Goal: Navigation & Orientation: Find specific page/section

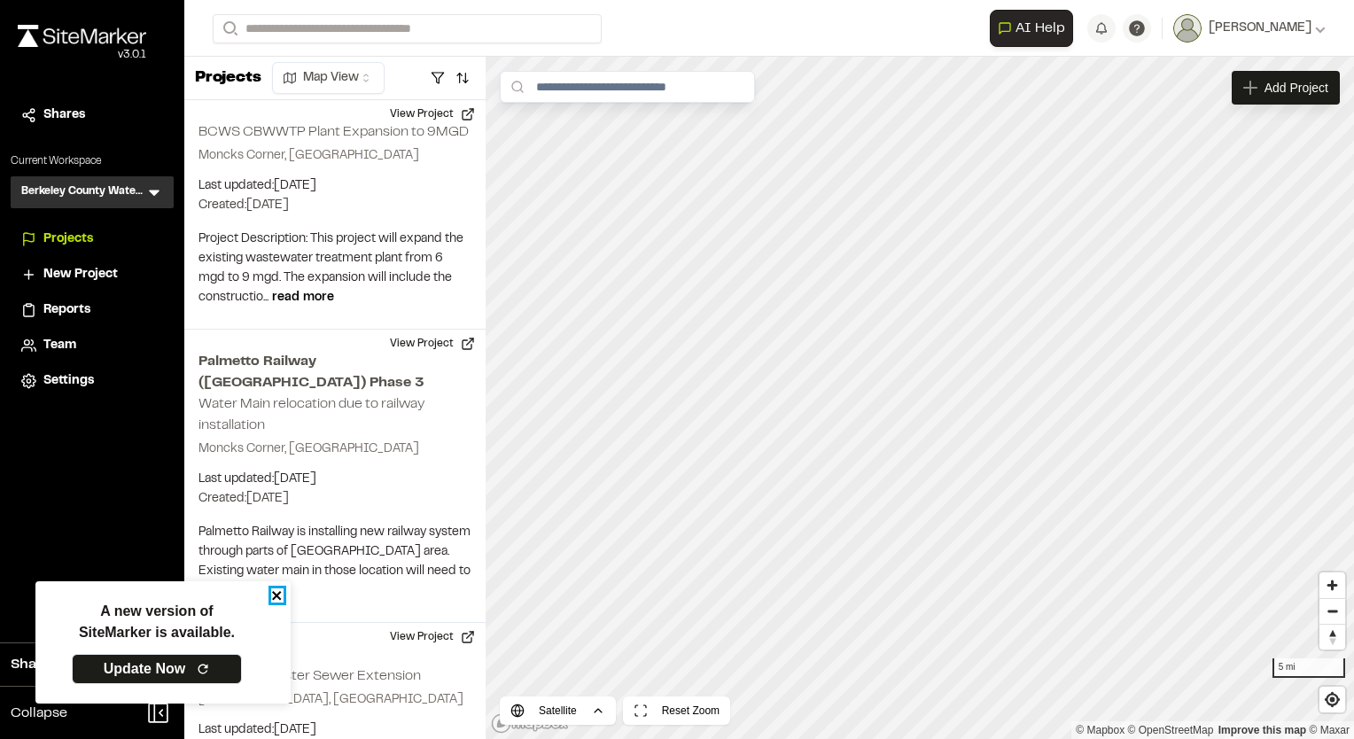
click at [273, 597] on icon "close" at bounding box center [277, 595] width 12 height 14
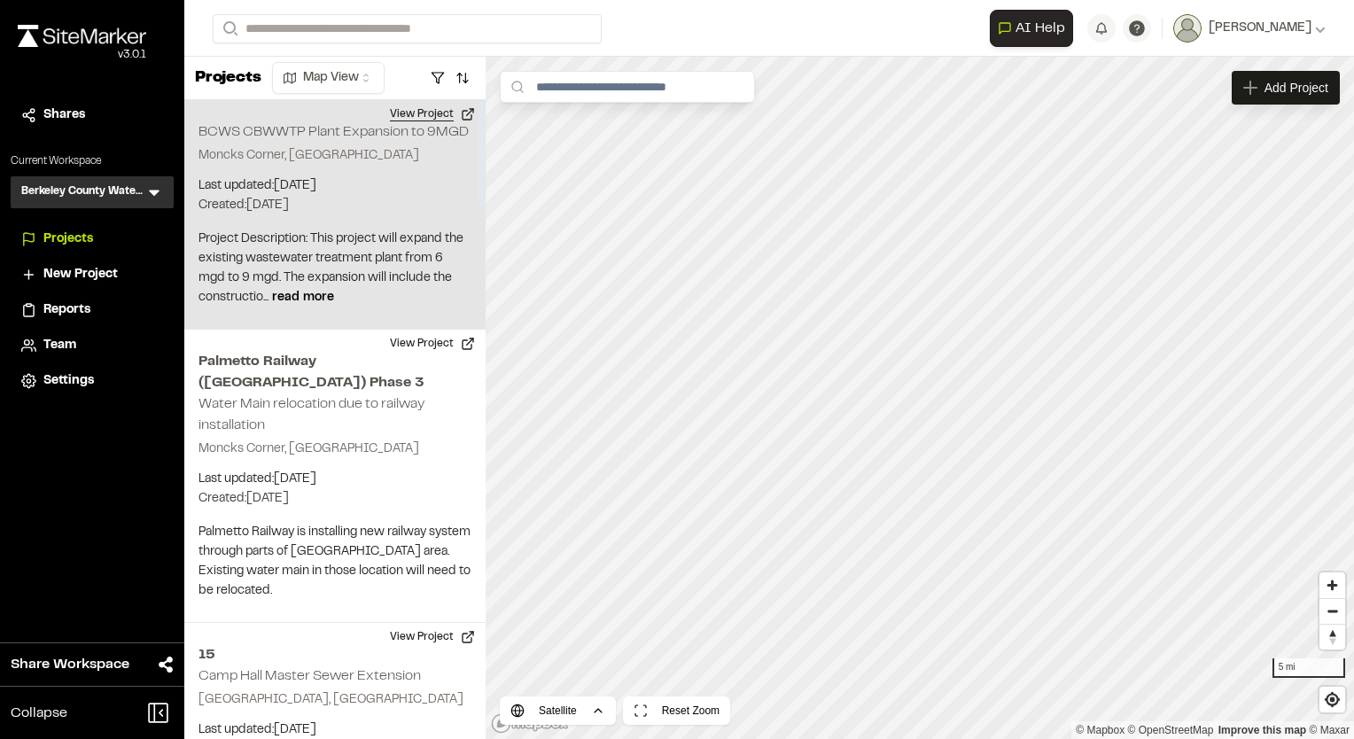
click at [427, 110] on button "View Project" at bounding box center [432, 114] width 106 height 28
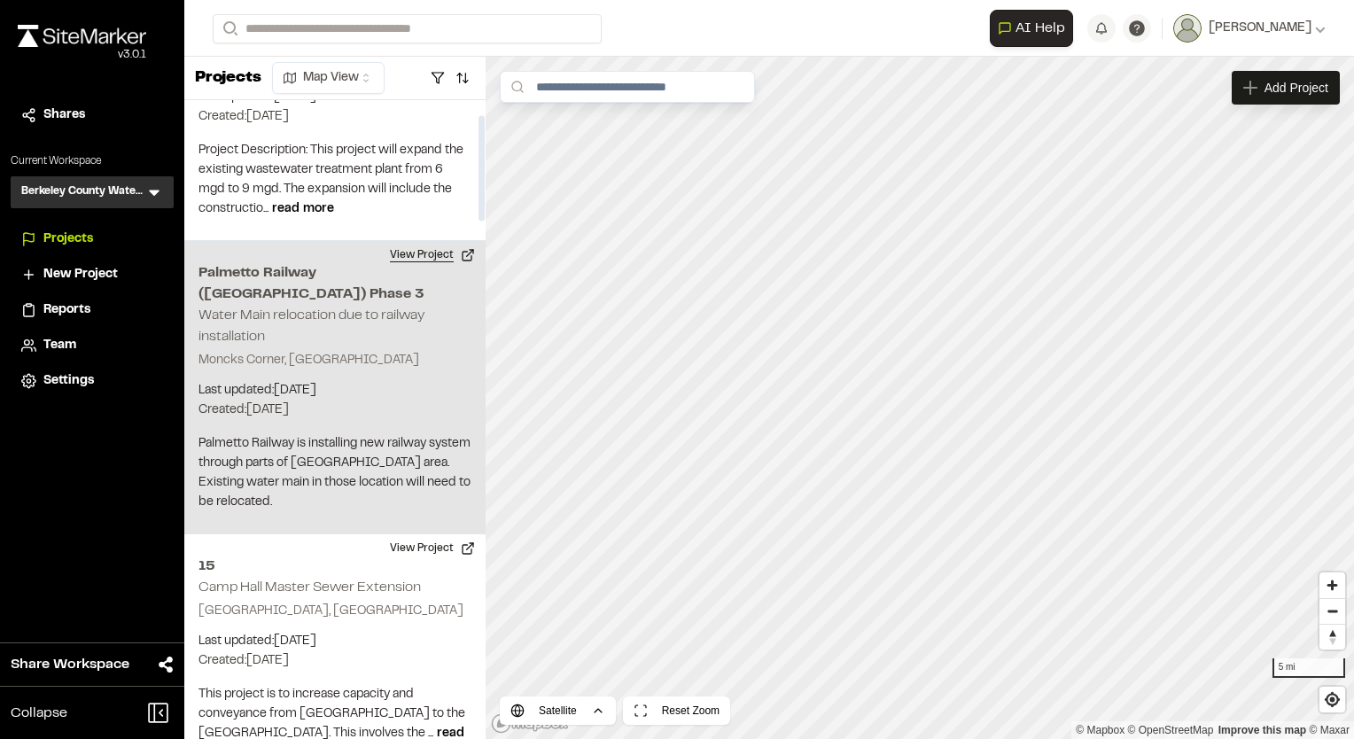
click at [415, 254] on button "View Project" at bounding box center [432, 255] width 106 height 28
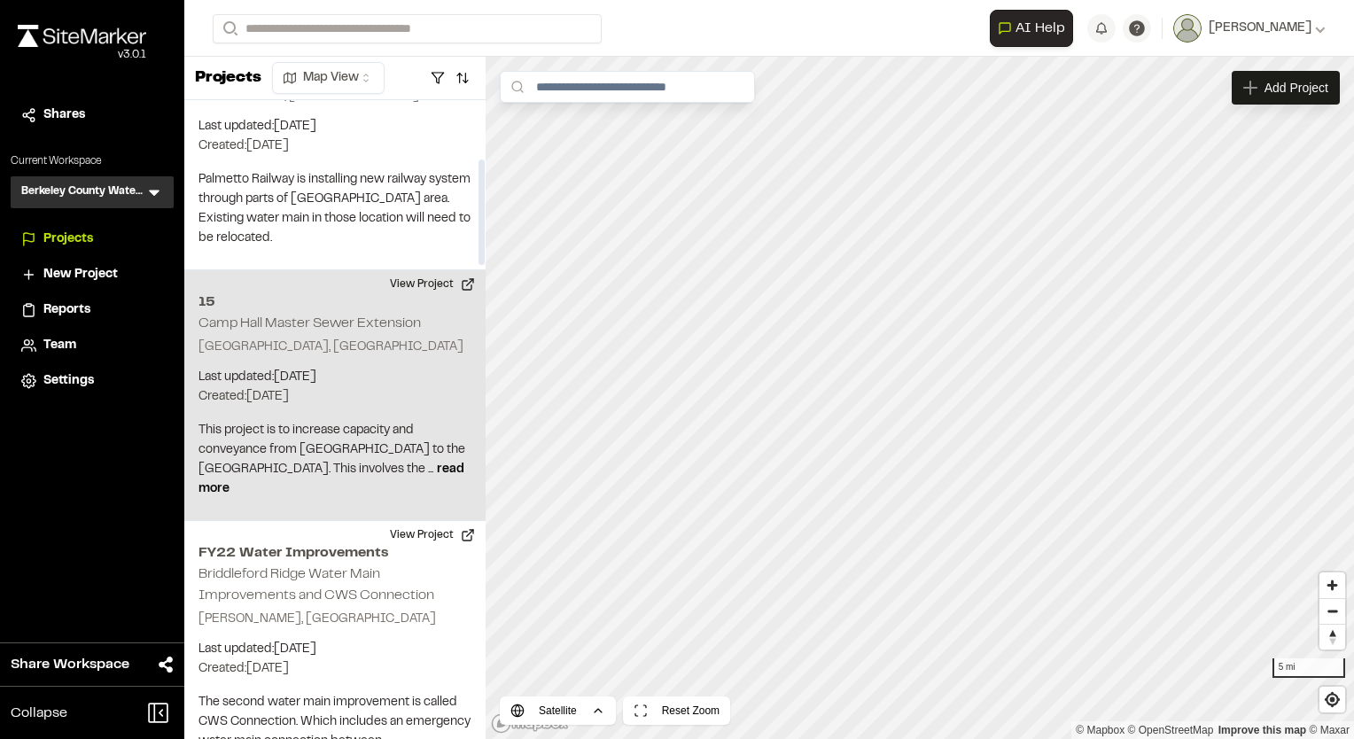
scroll to position [355, 0]
click at [422, 269] on button "View Project" at bounding box center [432, 283] width 106 height 28
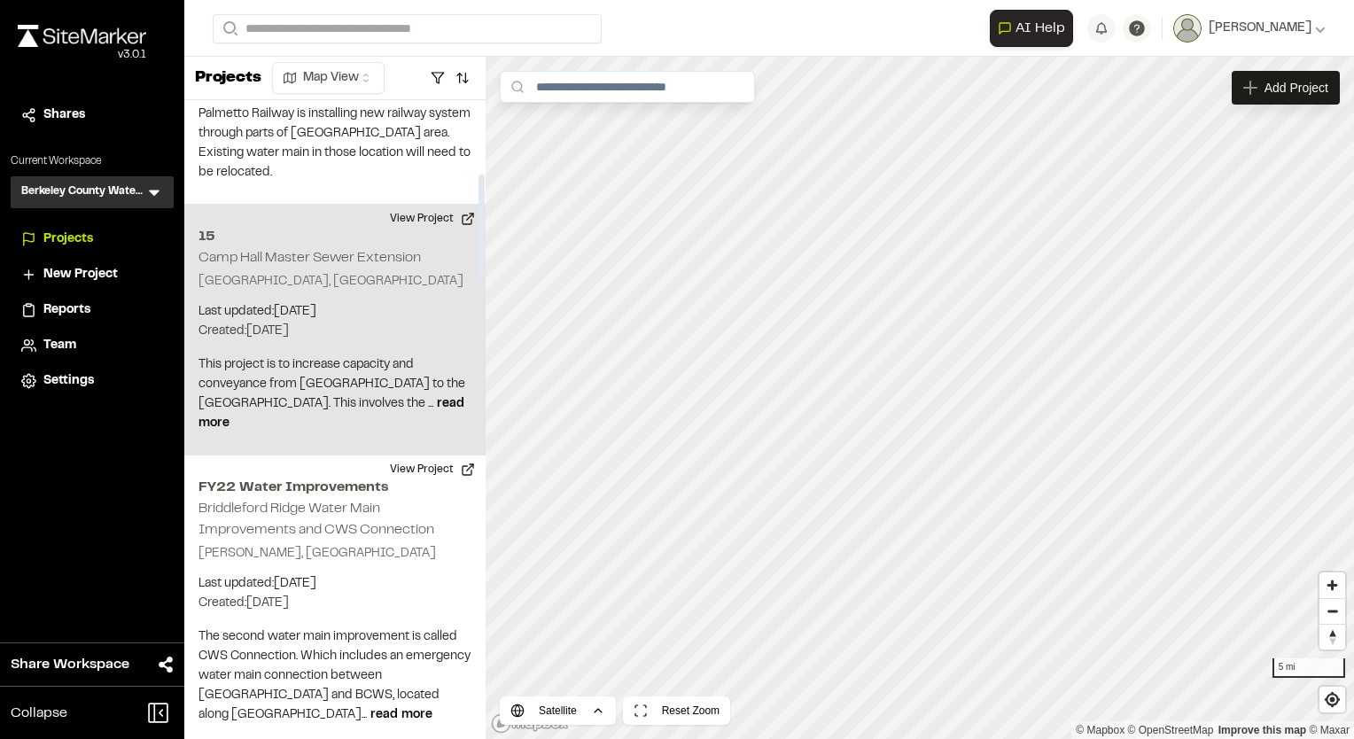
scroll to position [443, 0]
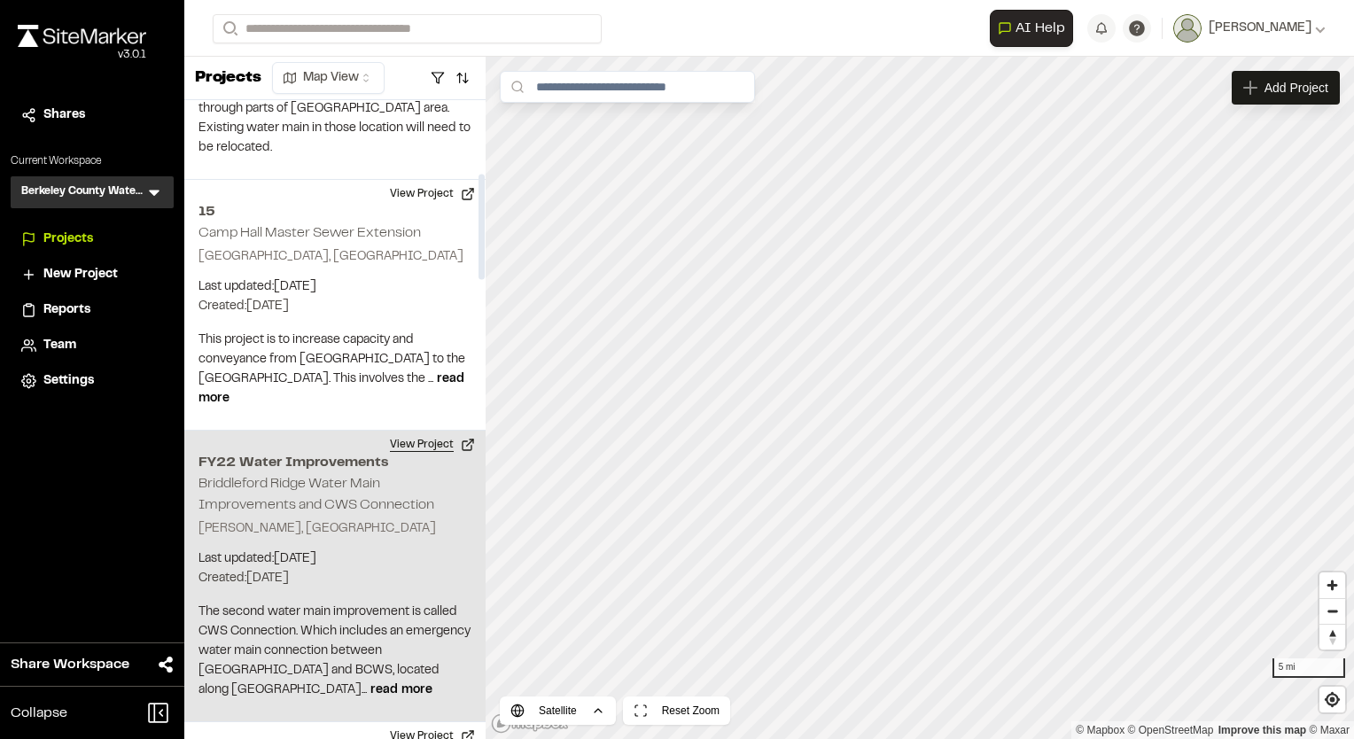
click at [411, 431] on button "View Project" at bounding box center [432, 445] width 106 height 28
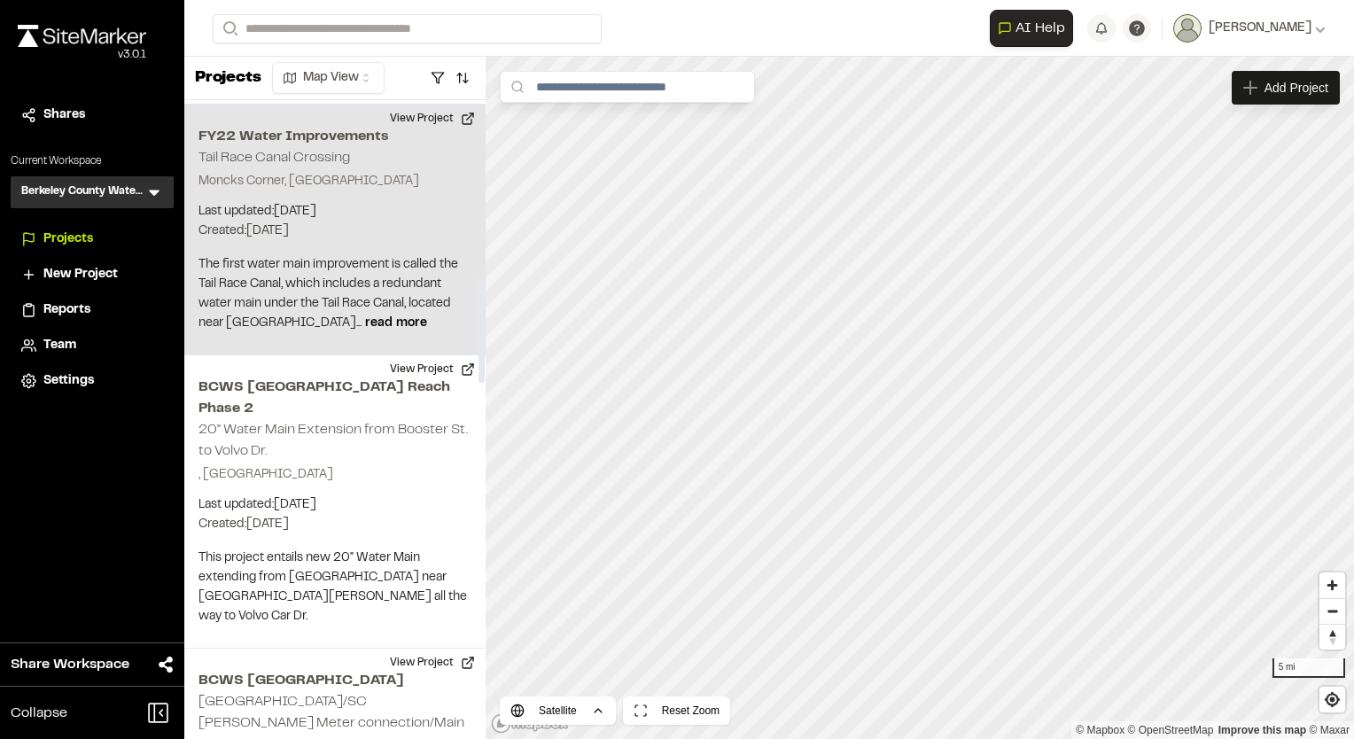
scroll to position [1152, 0]
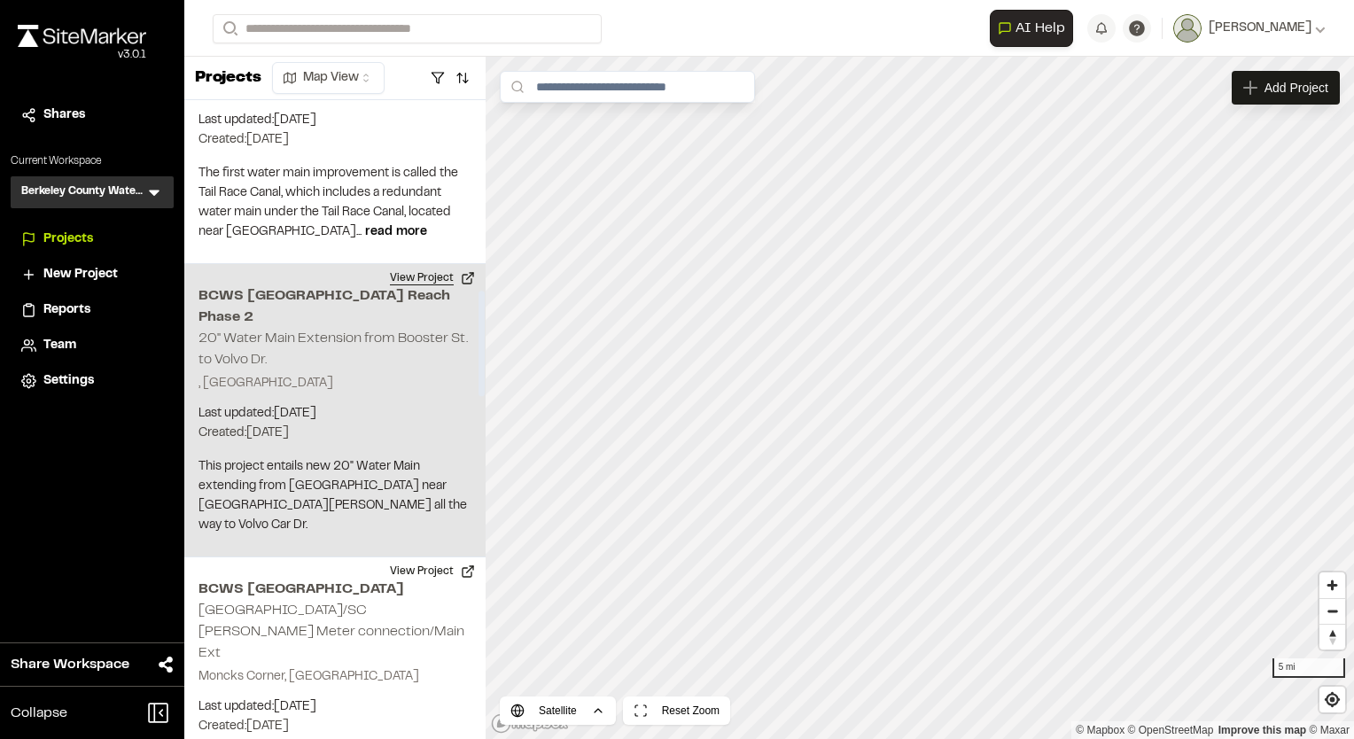
click at [432, 264] on button "View Project" at bounding box center [432, 278] width 106 height 28
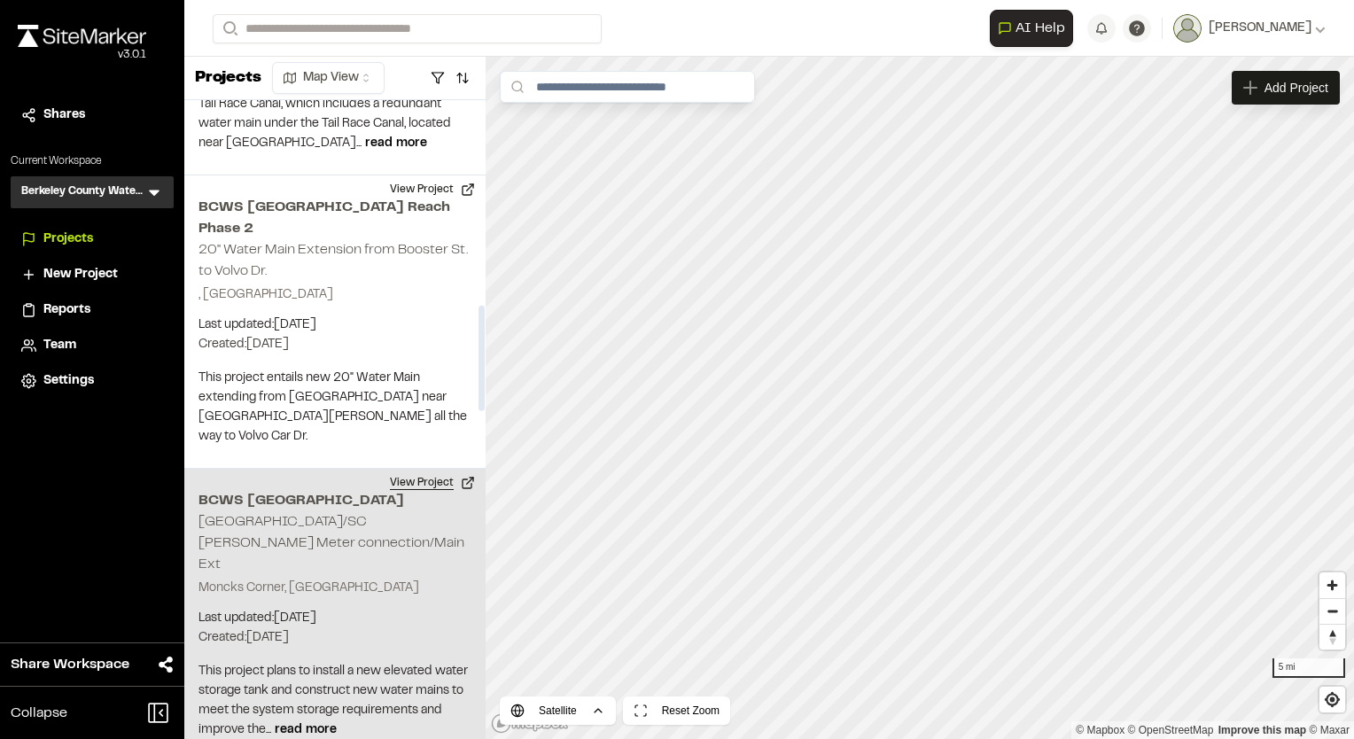
click at [425, 469] on button "View Project" at bounding box center [432, 483] width 106 height 28
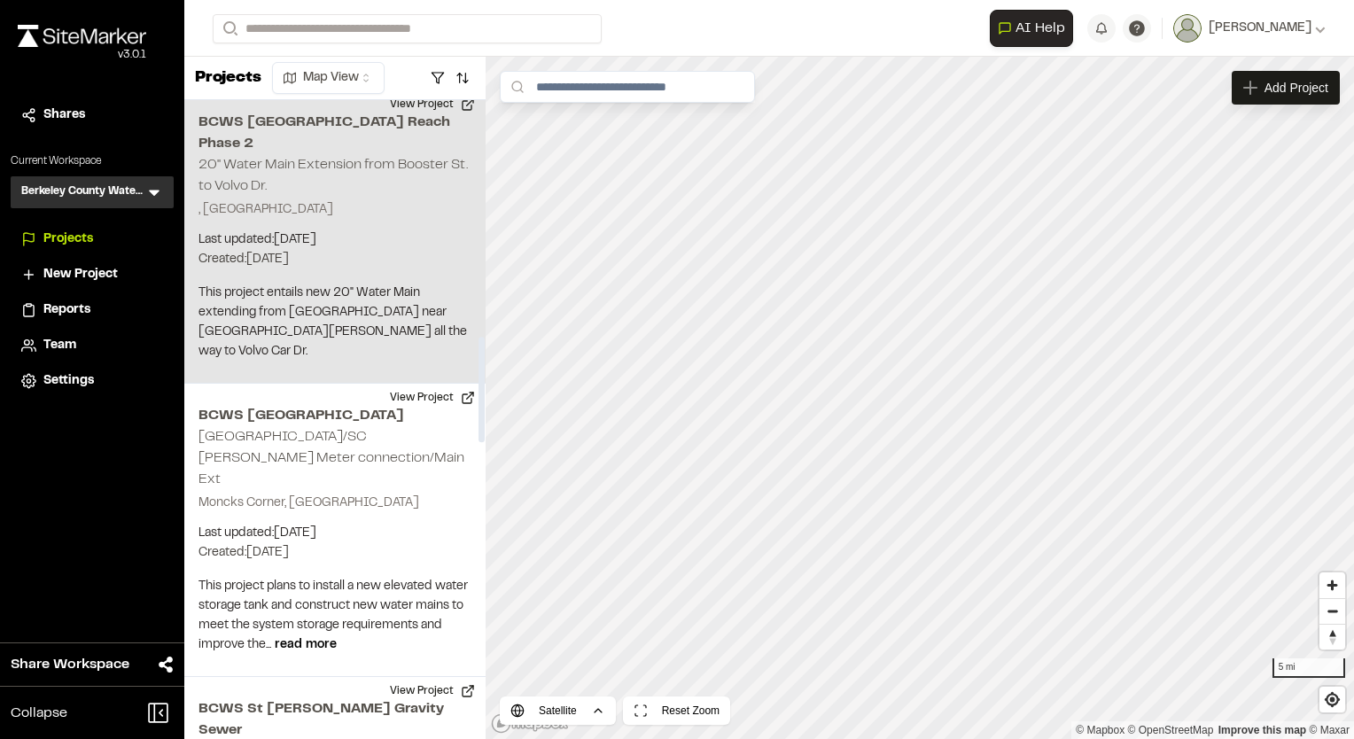
scroll to position [1507, 0]
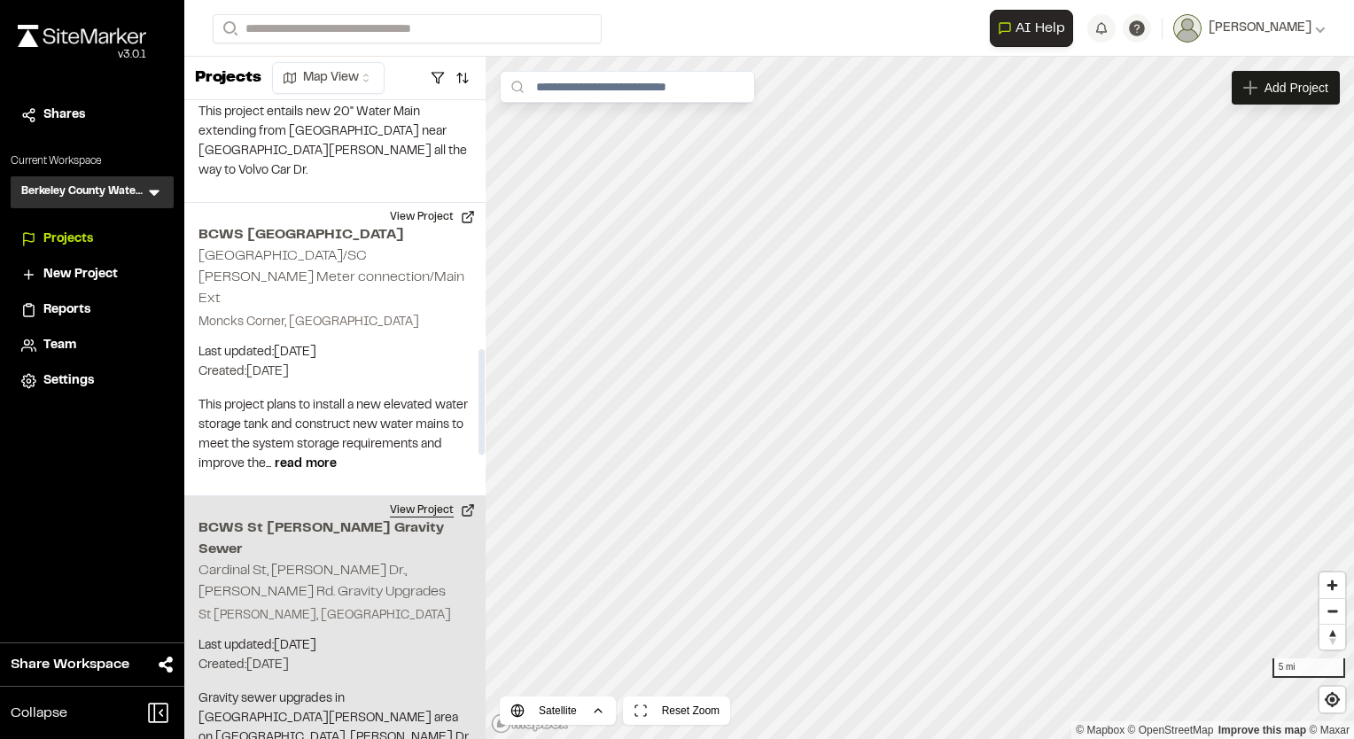
click at [425, 496] on button "View Project" at bounding box center [432, 510] width 106 height 28
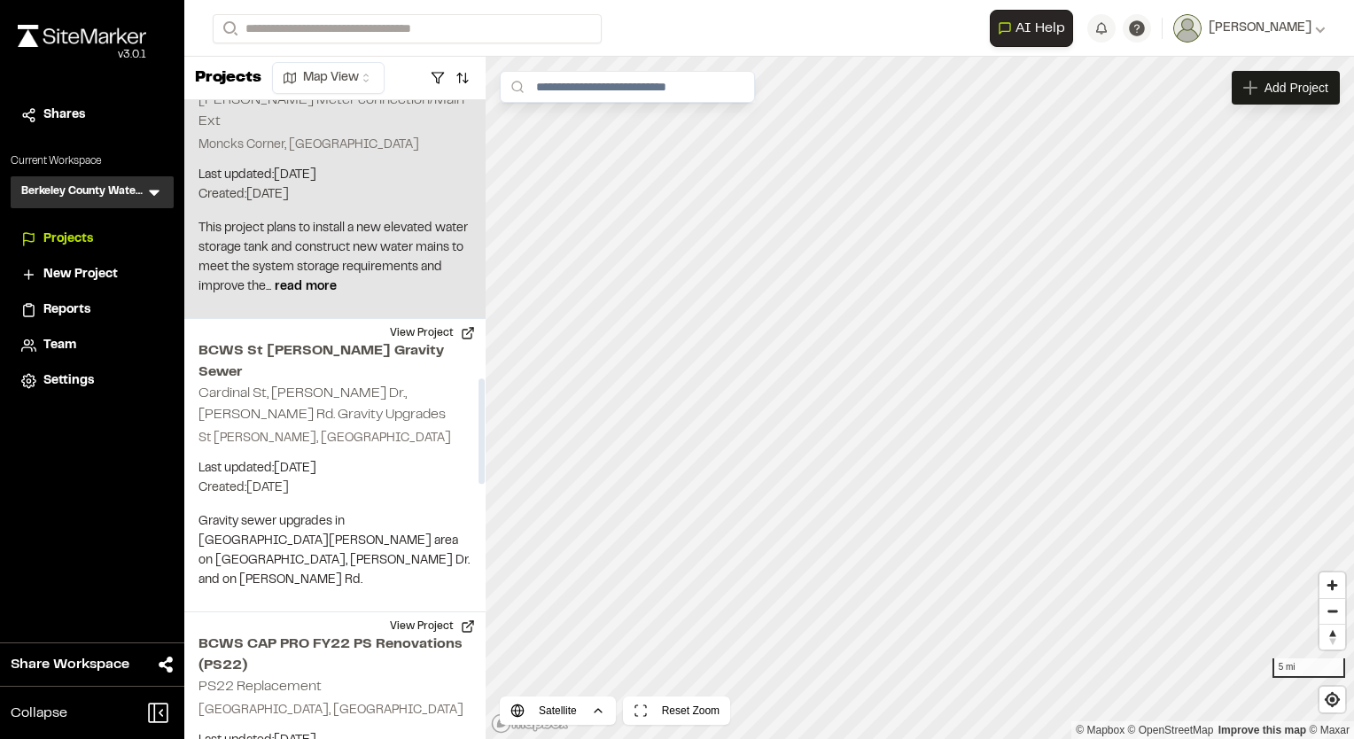
scroll to position [1773, 0]
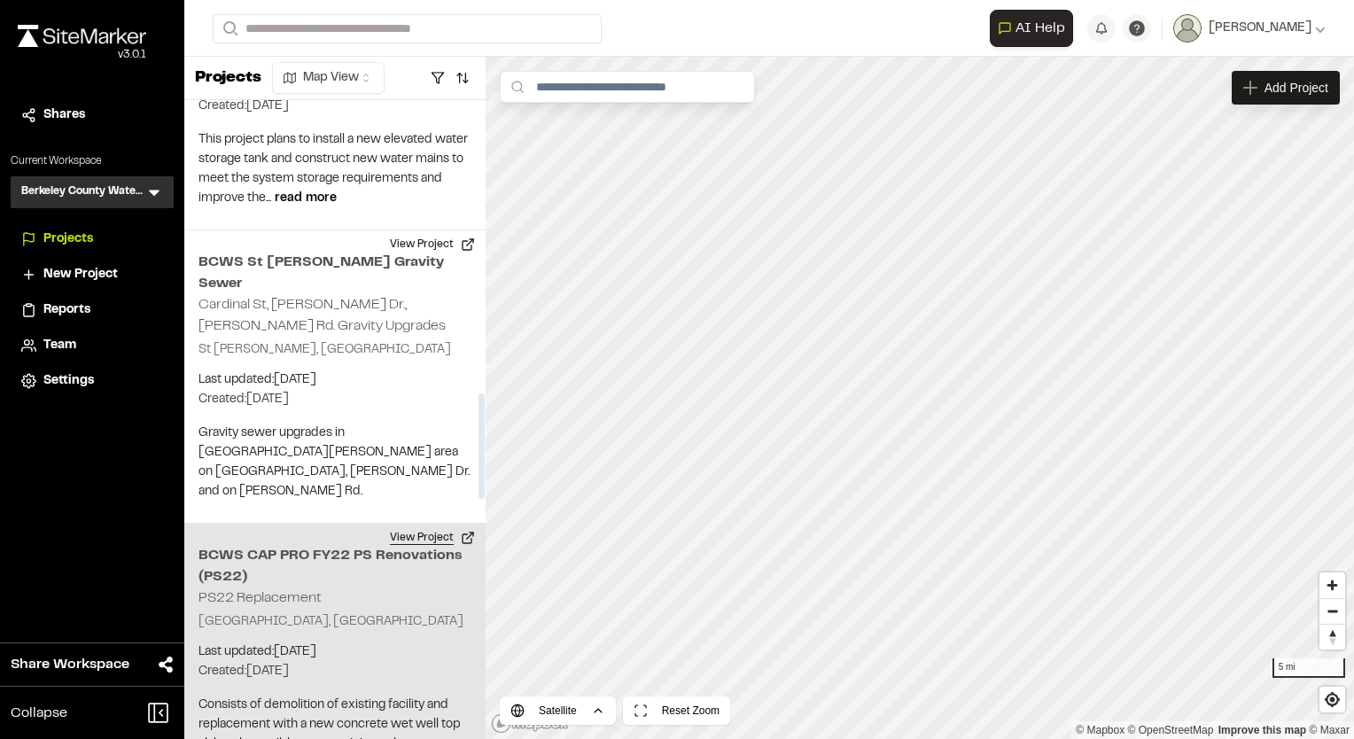
click at [432, 524] on button "View Project" at bounding box center [432, 538] width 106 height 28
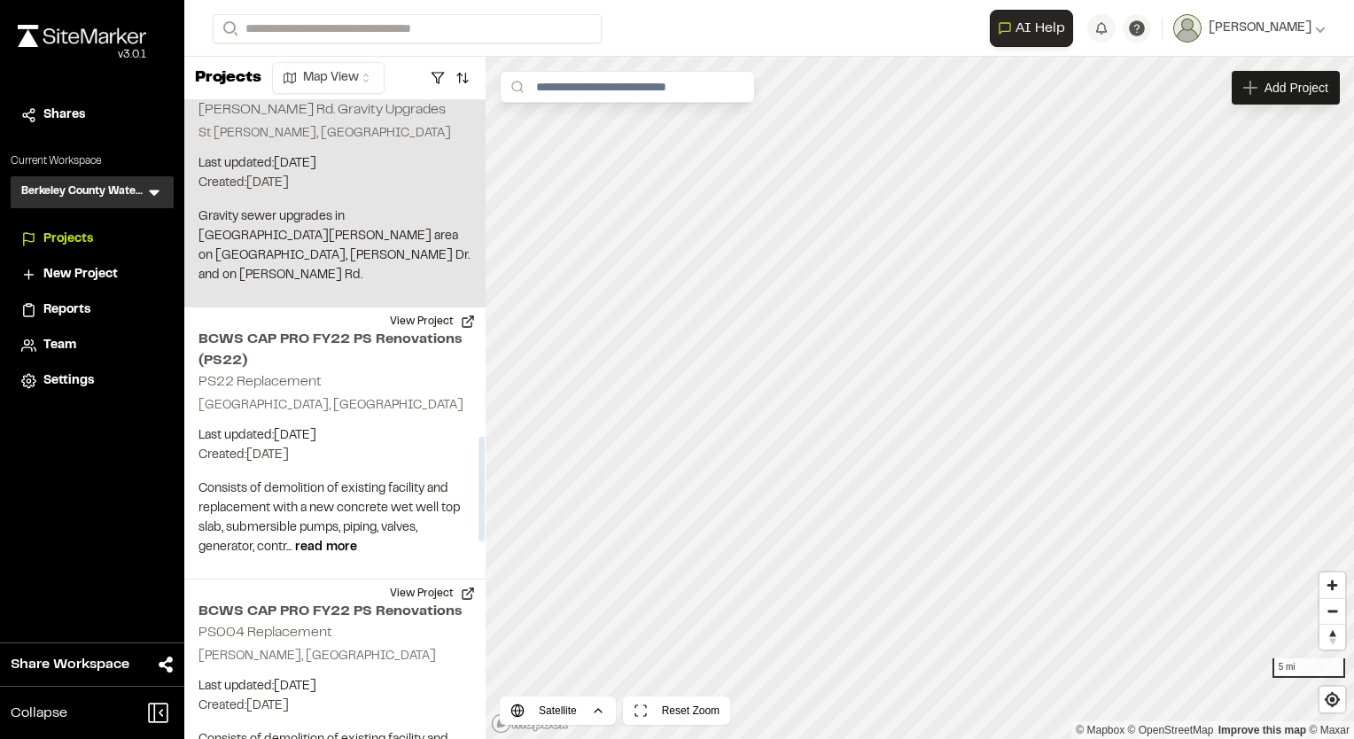
scroll to position [2038, 0]
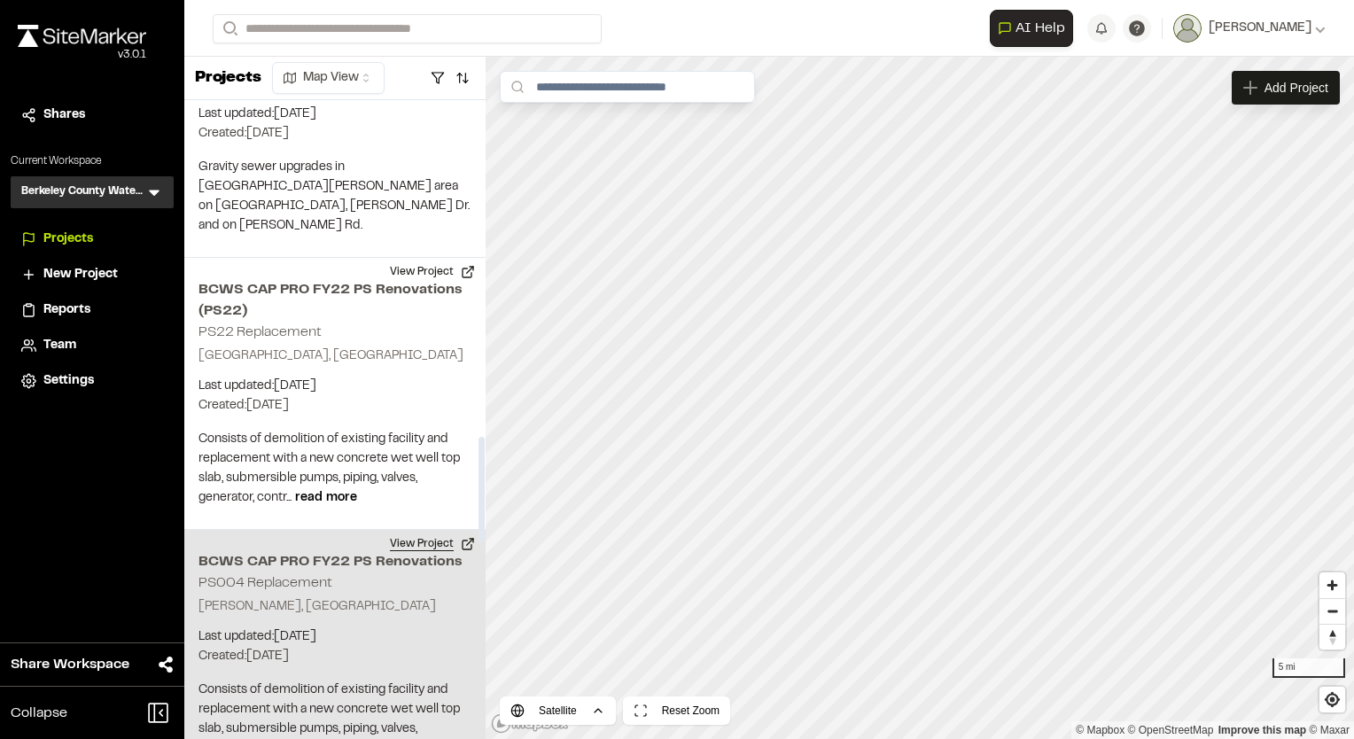
click at [439, 530] on button "View Project" at bounding box center [432, 544] width 106 height 28
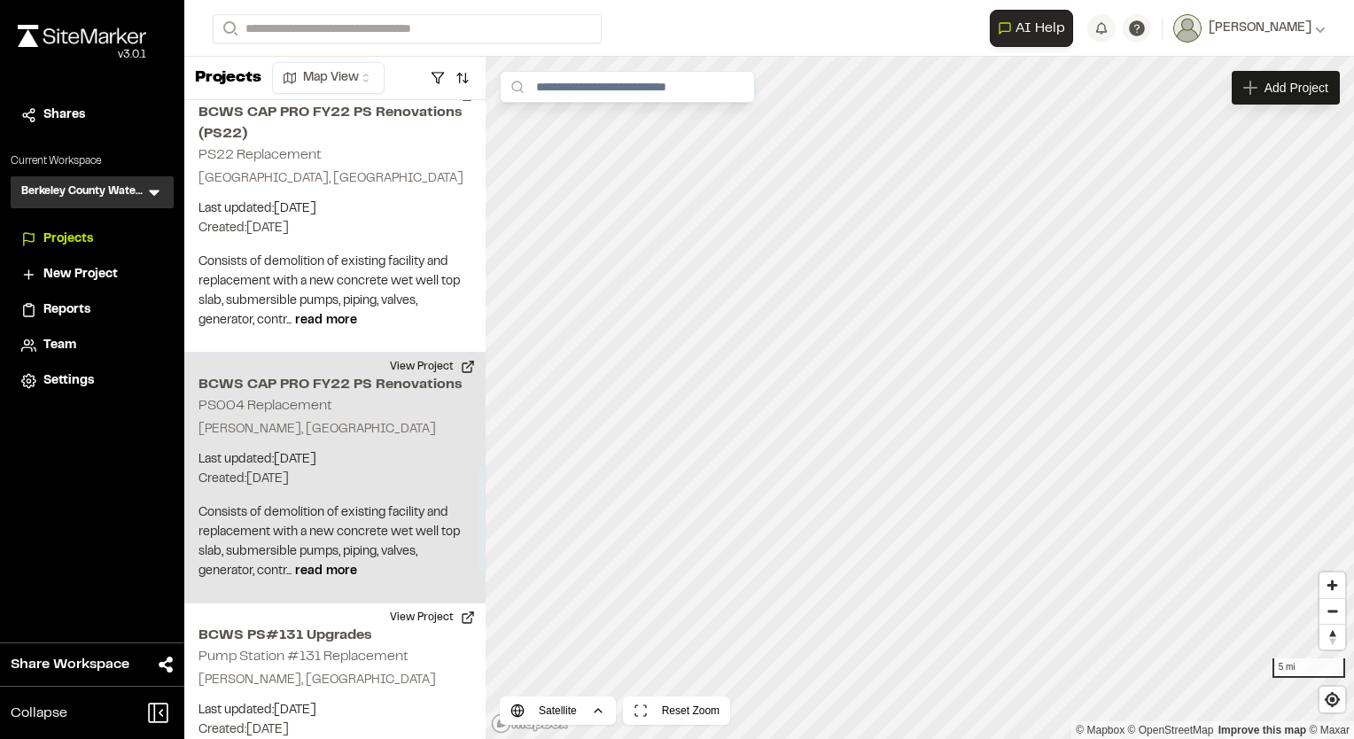
scroll to position [2304, 0]
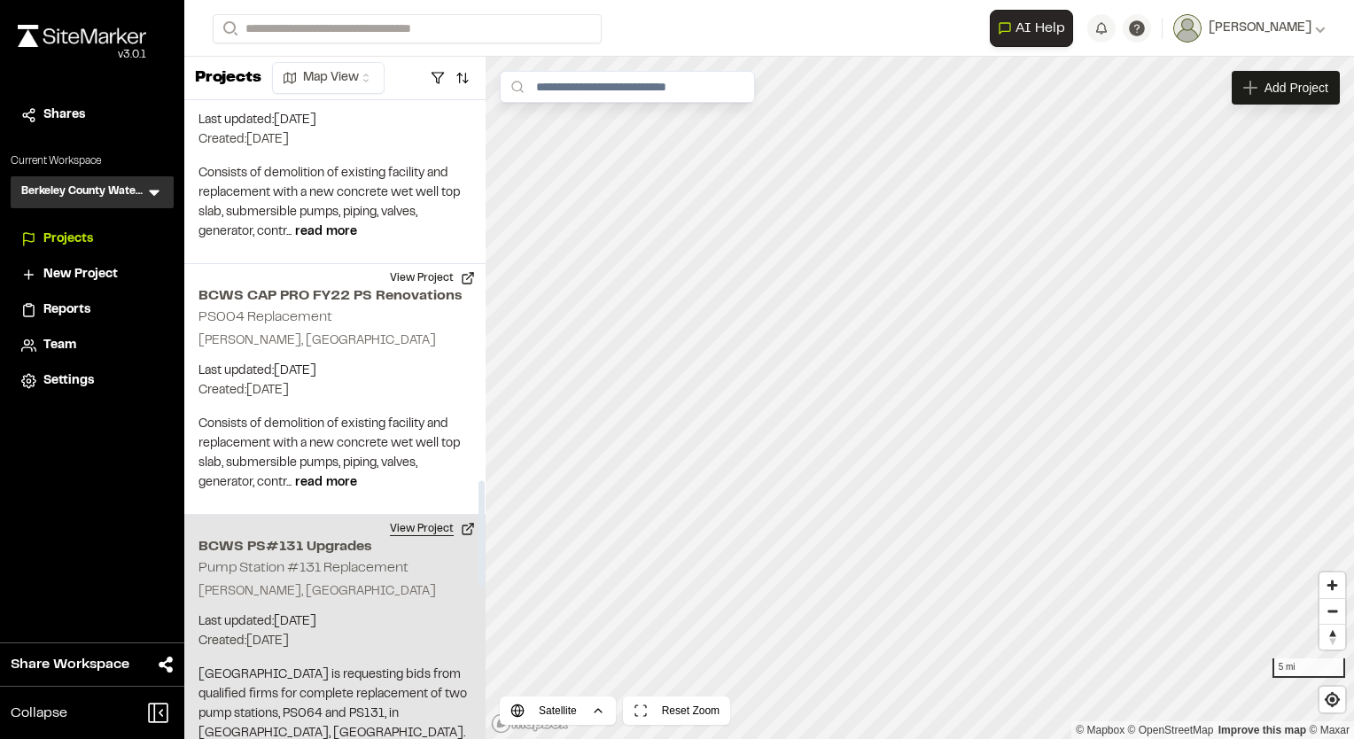
click at [417, 515] on button "View Project" at bounding box center [432, 529] width 106 height 28
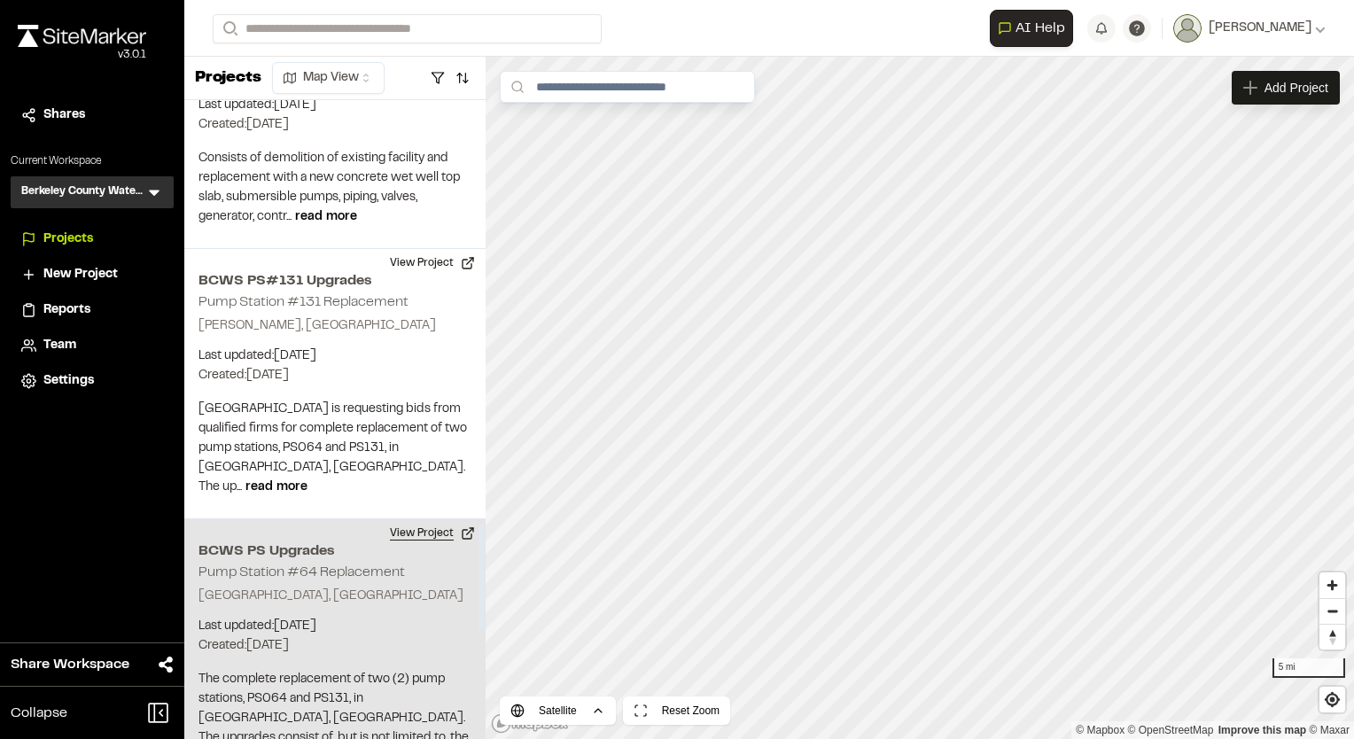
click at [417, 519] on button "View Project" at bounding box center [432, 533] width 106 height 28
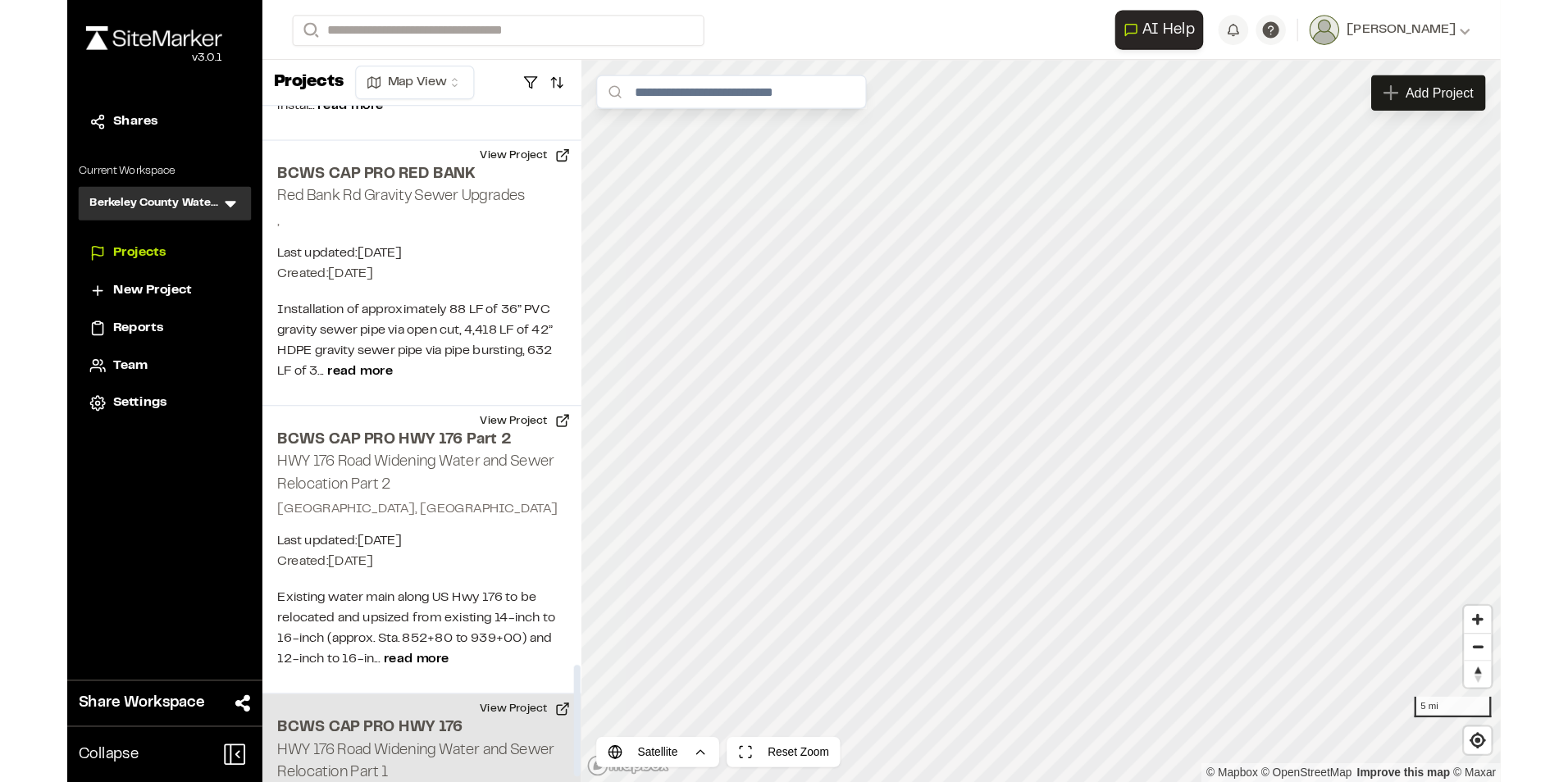
scroll to position [2990, 0]
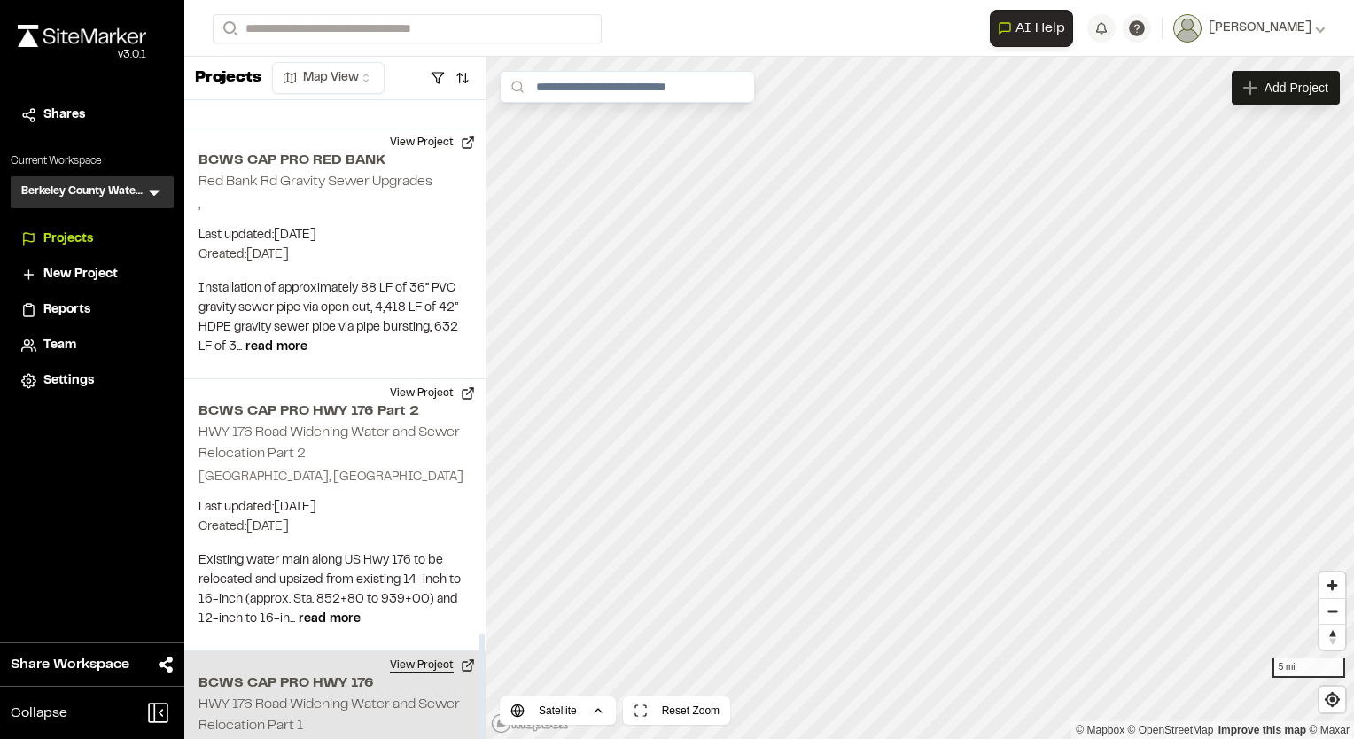
click at [415, 651] on button "View Project" at bounding box center [432, 665] width 106 height 28
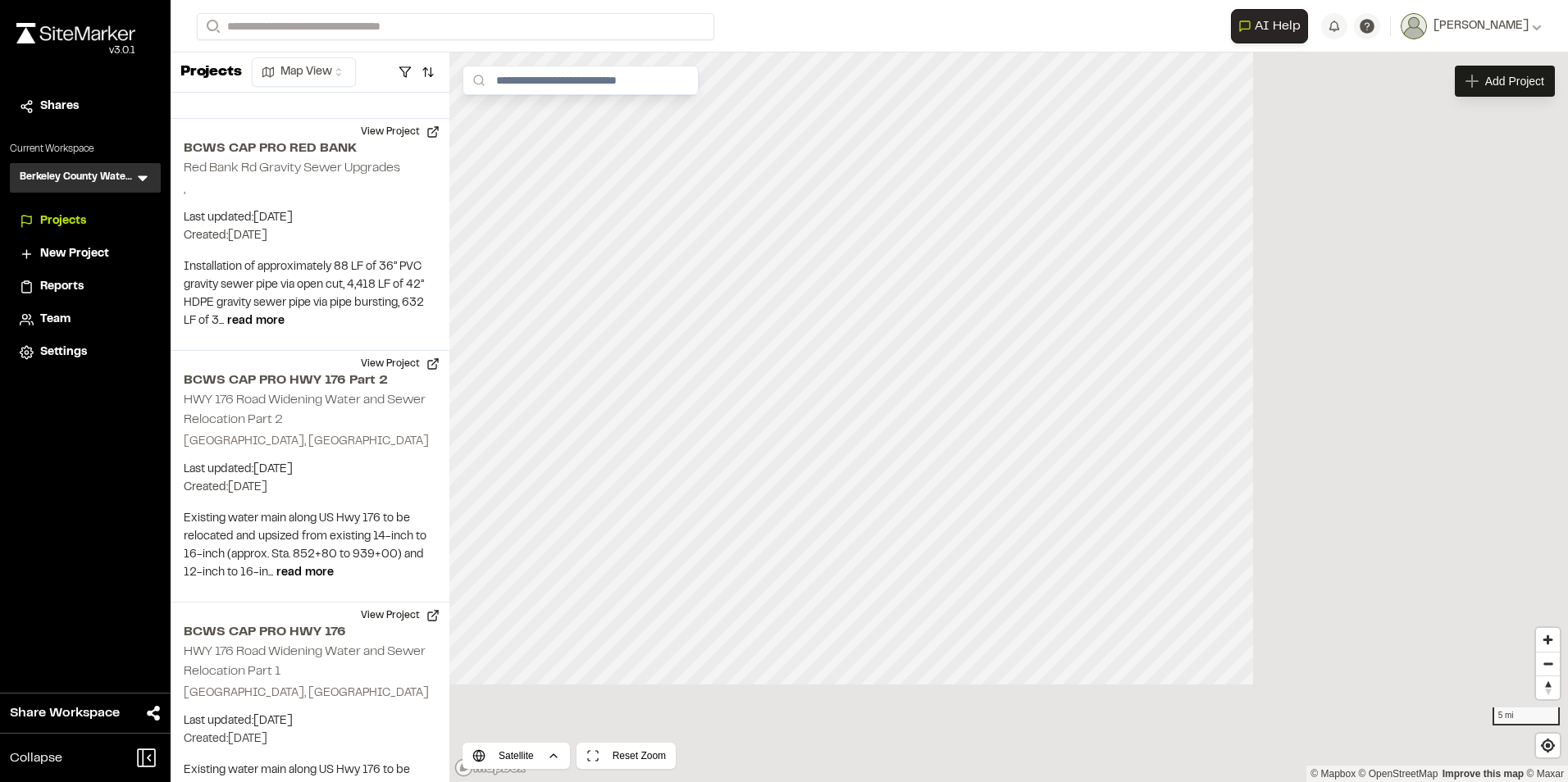
scroll to position [2895, 0]
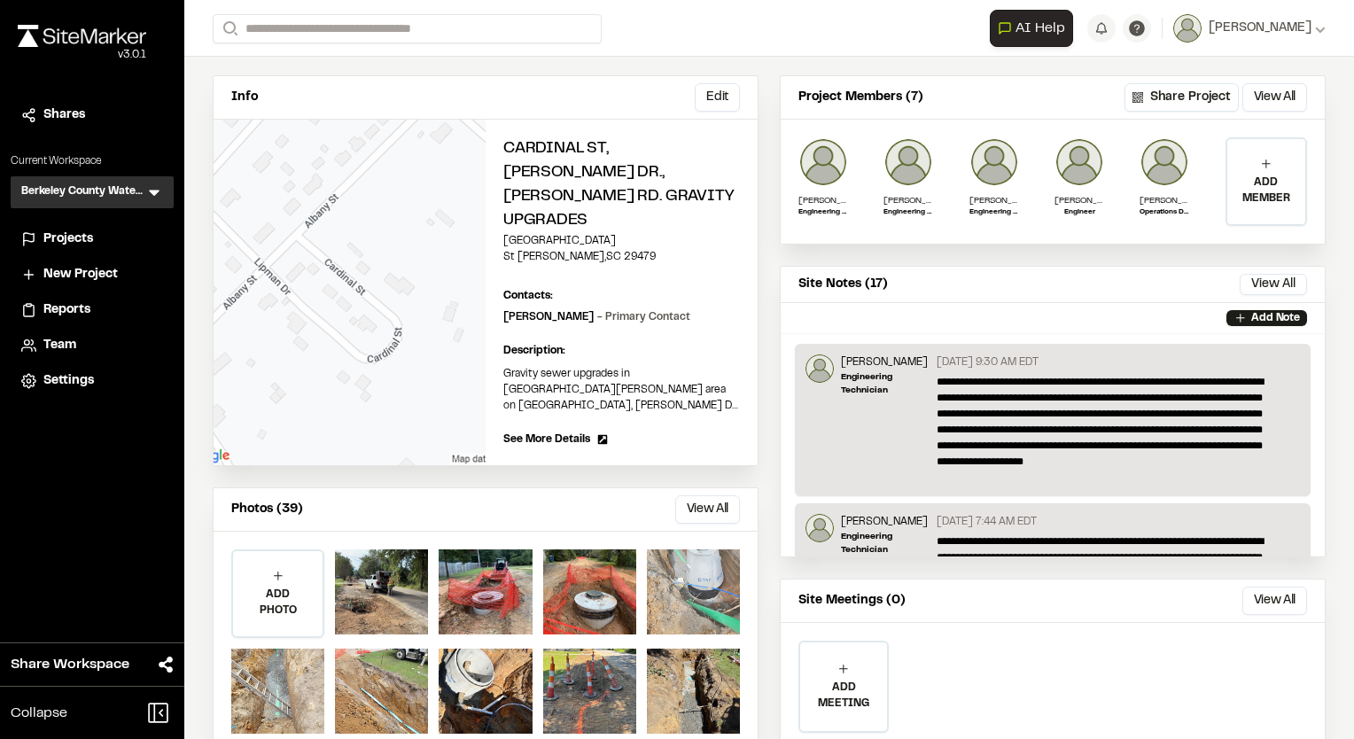
scroll to position [56, 0]
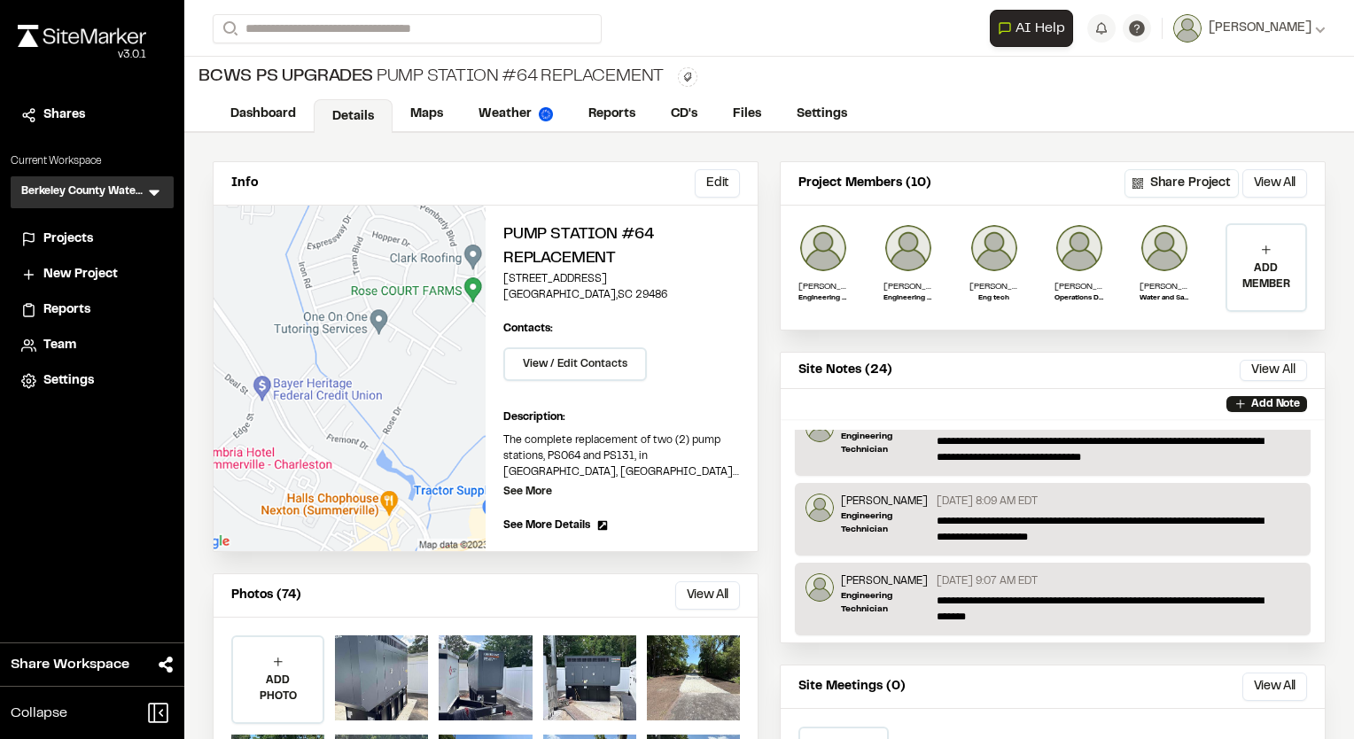
scroll to position [89, 0]
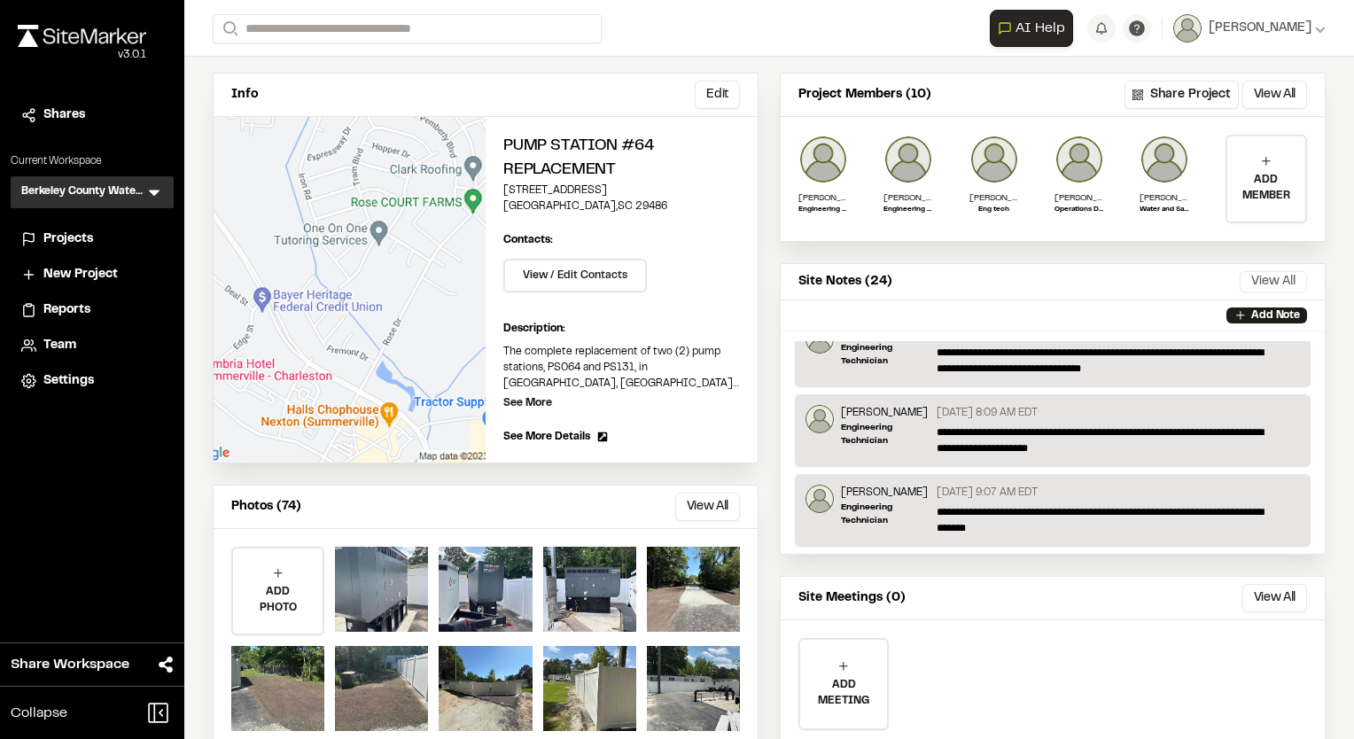
click at [1276, 277] on button "View All" at bounding box center [1273, 281] width 67 height 21
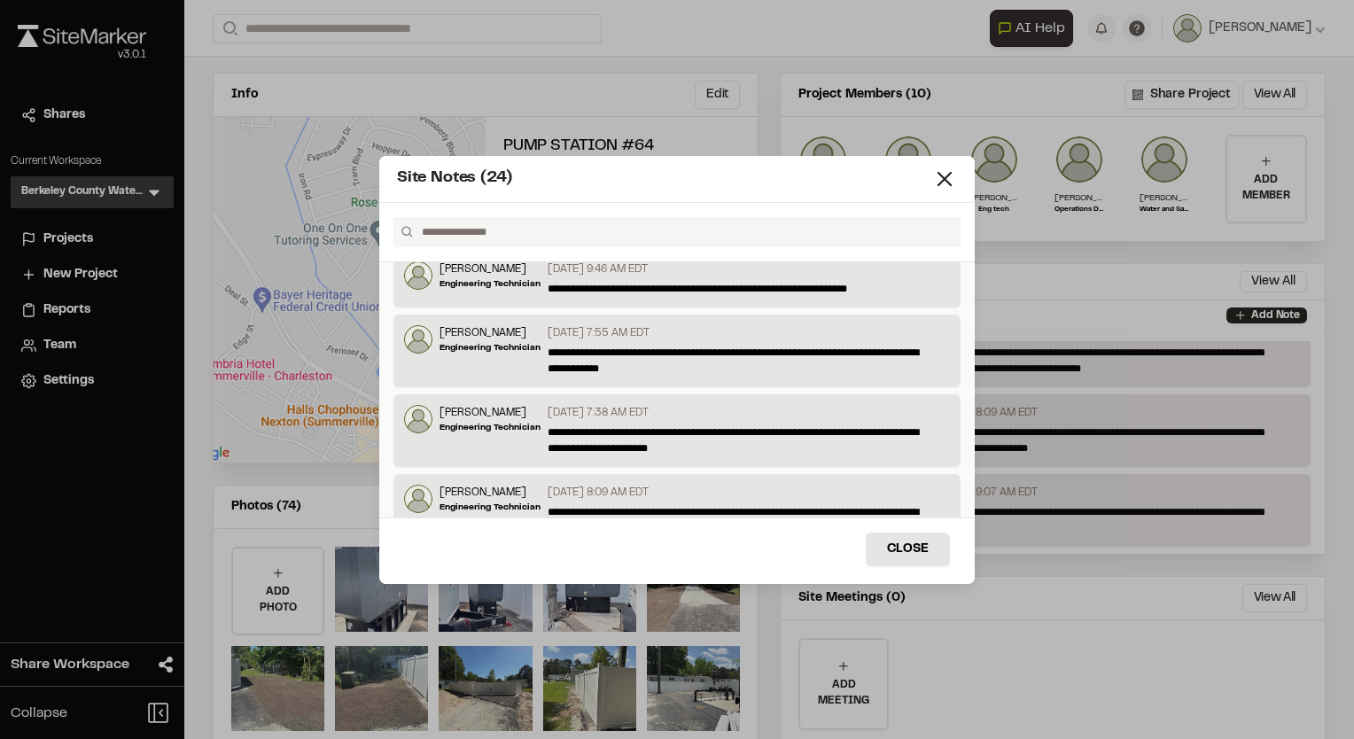
scroll to position [0, 0]
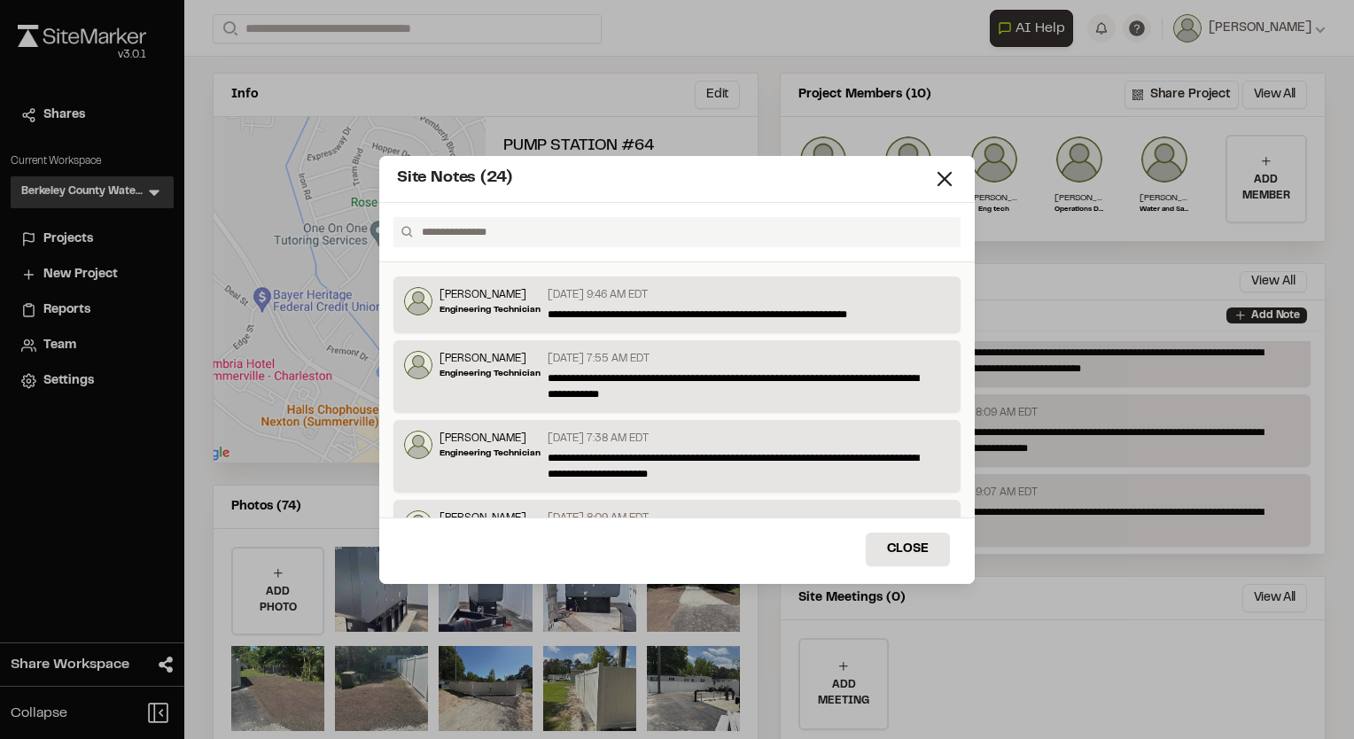
click at [943, 183] on icon at bounding box center [944, 179] width 25 height 25
